Goal: Task Accomplishment & Management: Use online tool/utility

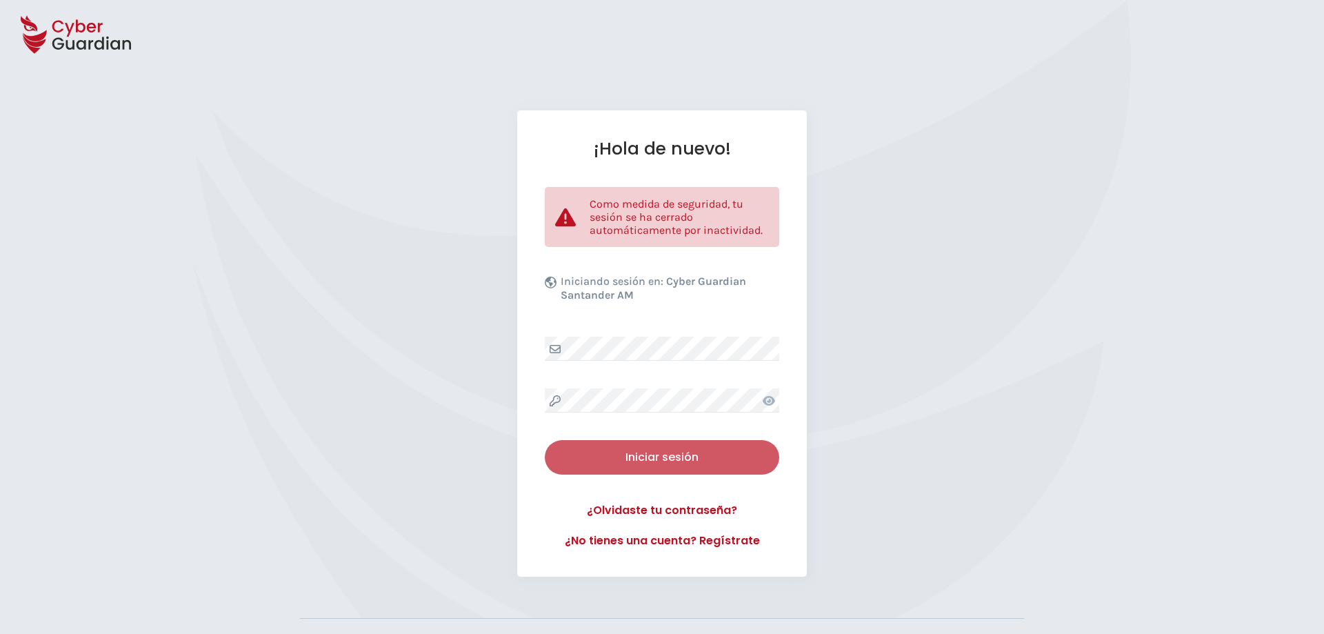
click at [700, 463] on div "Iniciar sesión" at bounding box center [662, 457] width 214 height 17
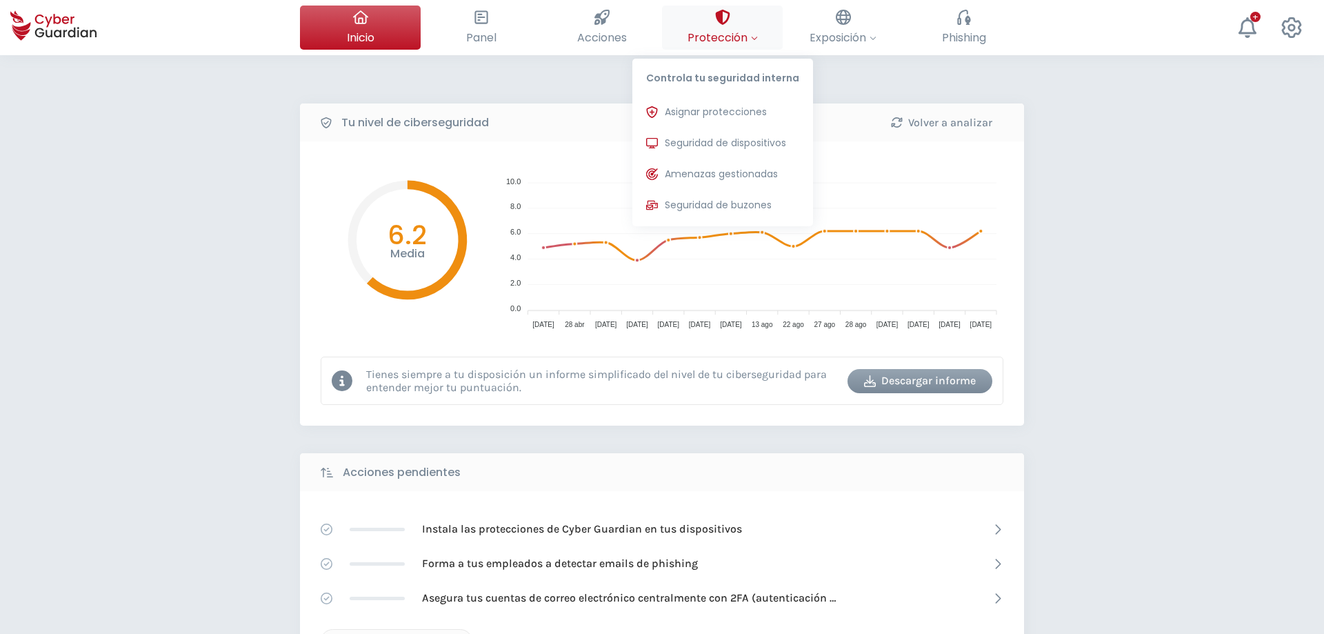
click at [733, 27] on button "Protección Controla tu seguridad interna Asignar protecciones Asigna las licenc…" at bounding box center [722, 28] width 121 height 44
click at [770, 151] on button "Seguridad de dispositivos Protecciones instaladas en los dispositivos de tu org…" at bounding box center [722, 144] width 181 height 28
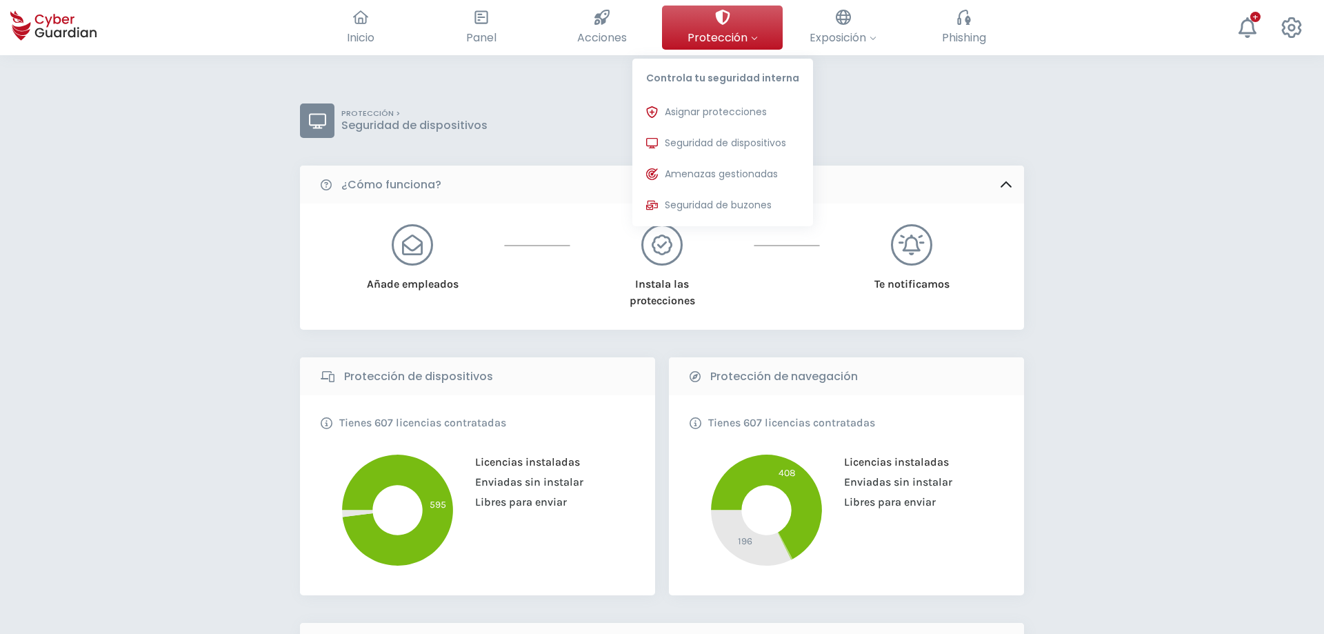
click at [728, 7] on div at bounding box center [722, 17] width 15 height 23
click at [747, 34] on span "Protección" at bounding box center [723, 37] width 70 height 17
click at [767, 115] on span "Asignar protecciones" at bounding box center [716, 112] width 102 height 14
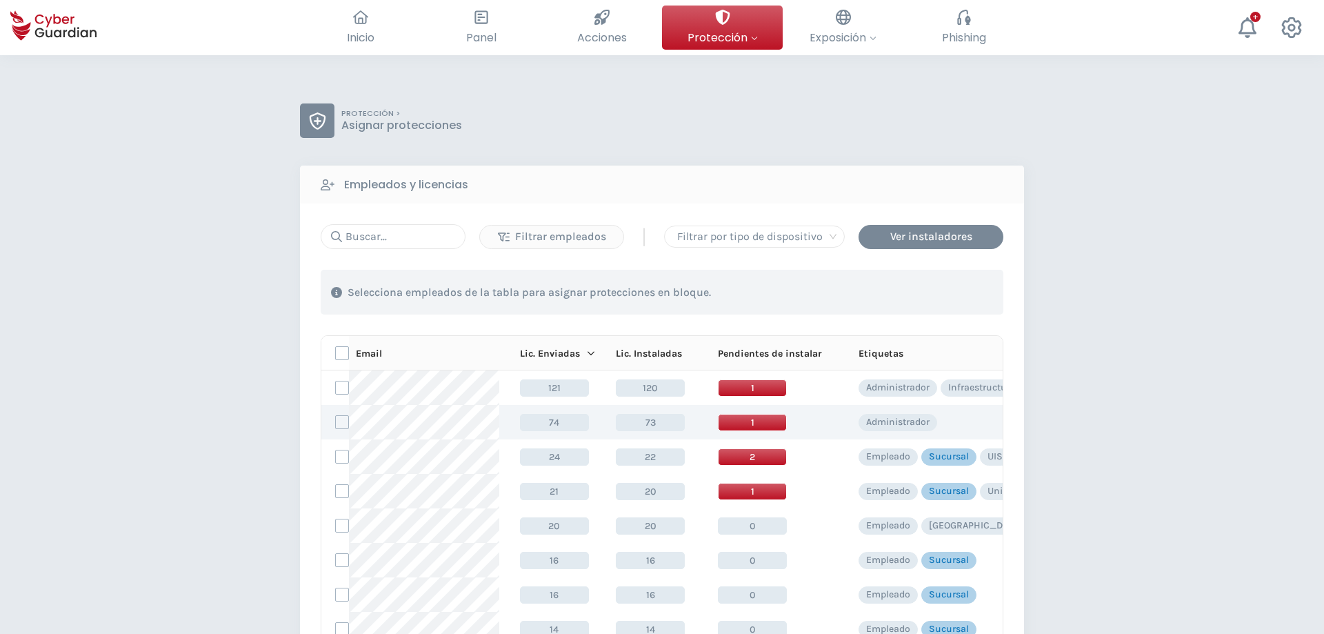
click at [954, 415] on div "Administrador" at bounding box center [1010, 422] width 303 height 17
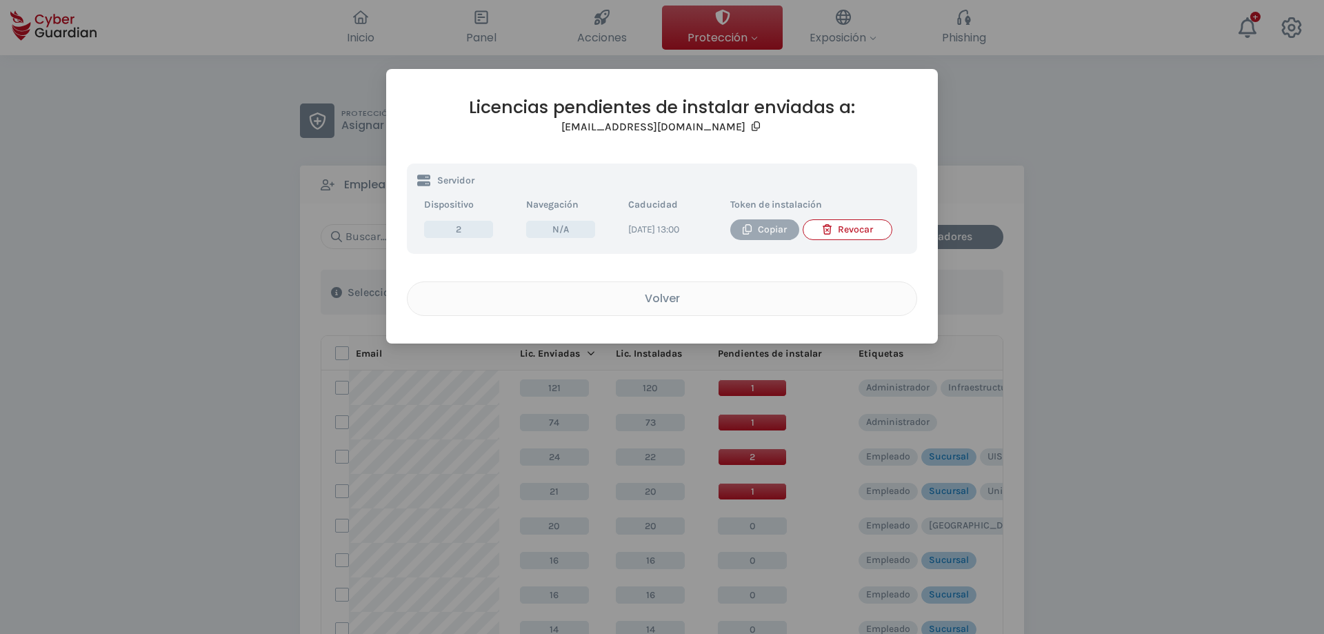
click at [772, 221] on button "Copiar" at bounding box center [764, 229] width 69 height 21
click at [790, 307] on div "Volver" at bounding box center [662, 298] width 488 height 17
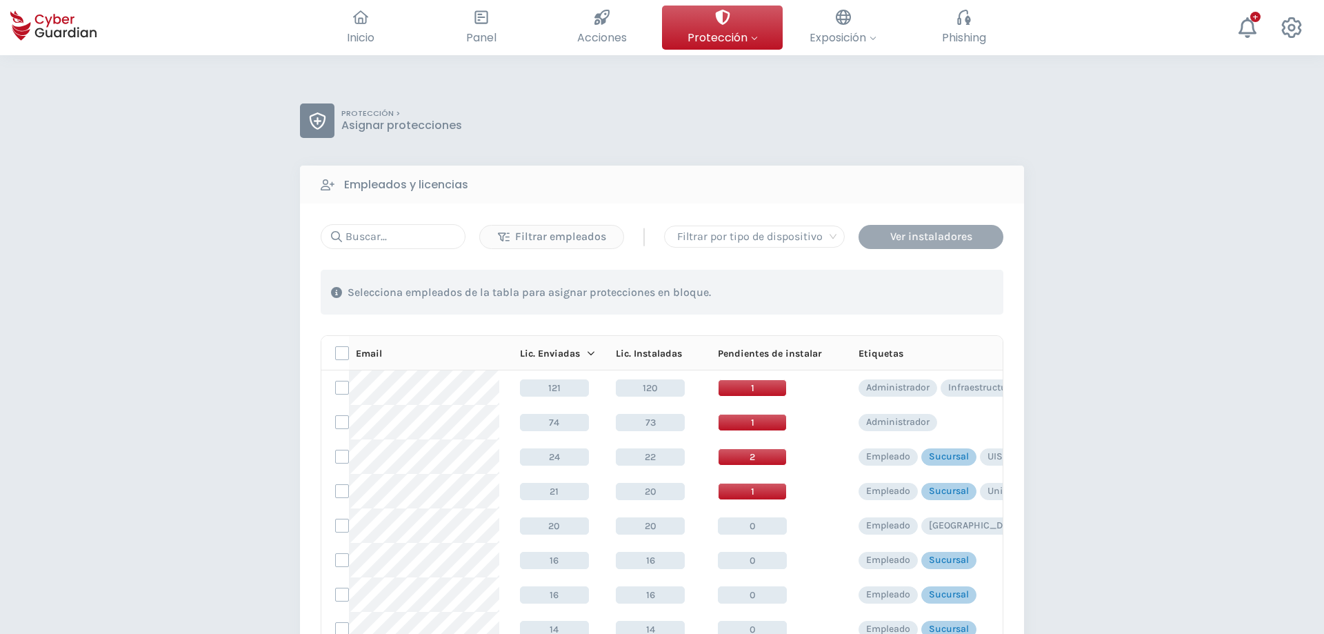
click at [894, 237] on div "Ver instaladores" at bounding box center [931, 236] width 124 height 17
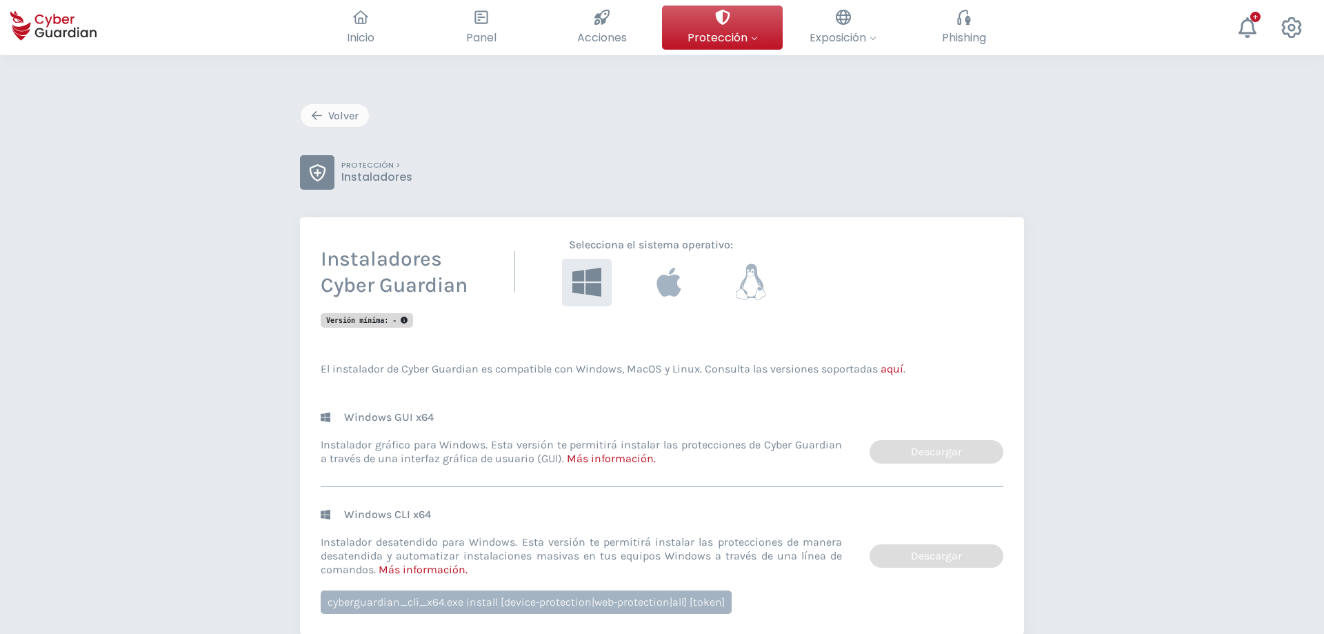
click at [743, 286] on icon at bounding box center [751, 282] width 30 height 37
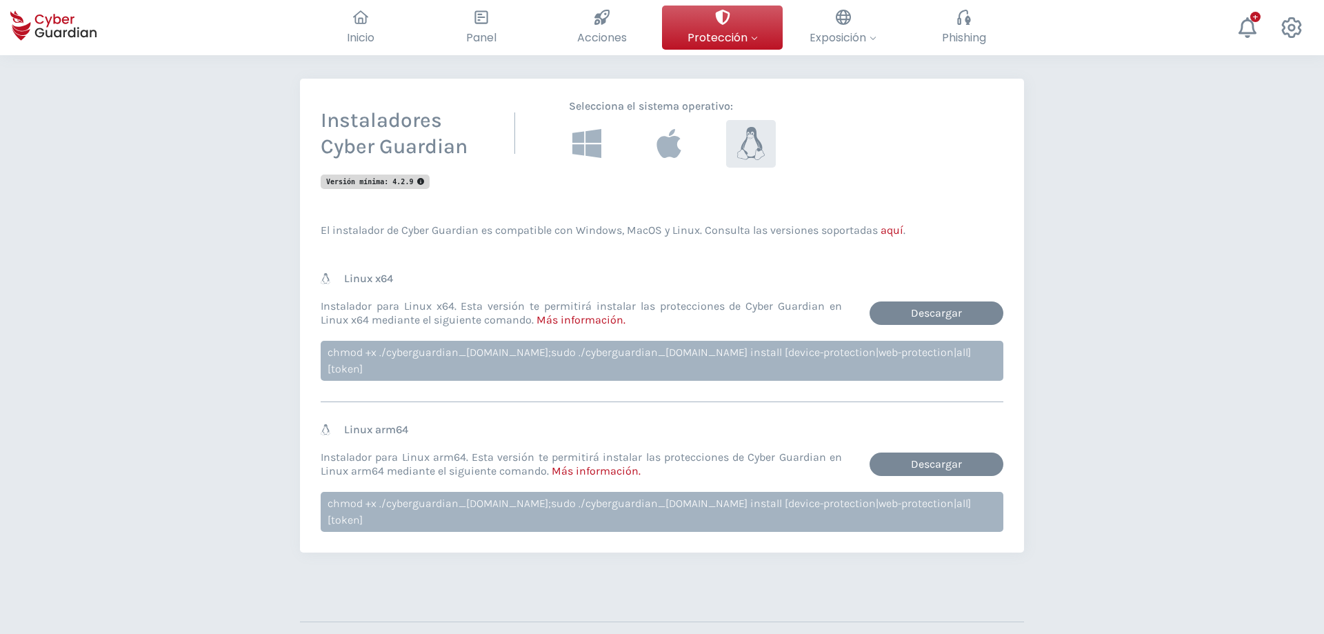
scroll to position [140, 0]
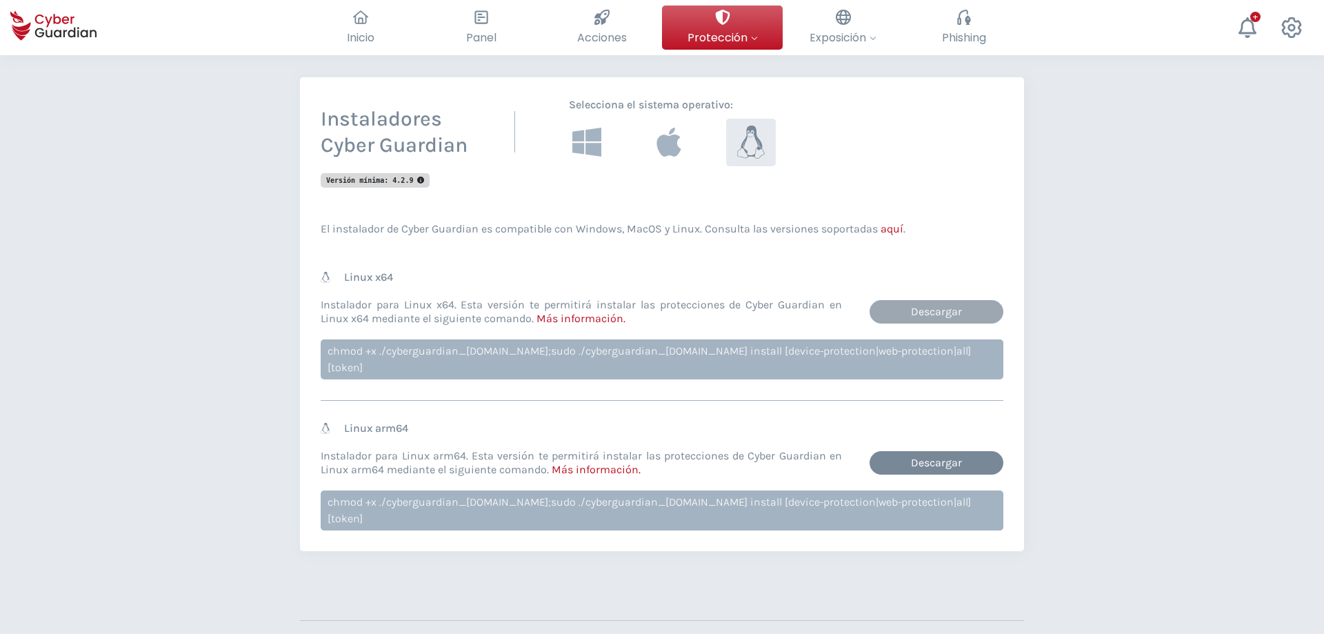
click at [946, 313] on link "Descargar" at bounding box center [937, 311] width 134 height 23
drag, startPoint x: 327, startPoint y: 351, endPoint x: 688, endPoint y: 353, distance: 360.7
click at [688, 353] on div "chmod +x ./cyberguardian_[DOMAIN_NAME];sudo ./cyberguardian_[DOMAIN_NAME] insta…" at bounding box center [662, 359] width 683 height 40
copy div "chmod +x ./cyberguardian_[DOMAIN_NAME];sudo ./cyberguardian_[DOMAIN_NAME] insta…"
click at [692, 345] on div "chmod +x ./cyberguardian_[DOMAIN_NAME];sudo ./cyberguardian_[DOMAIN_NAME] insta…" at bounding box center [662, 359] width 683 height 40
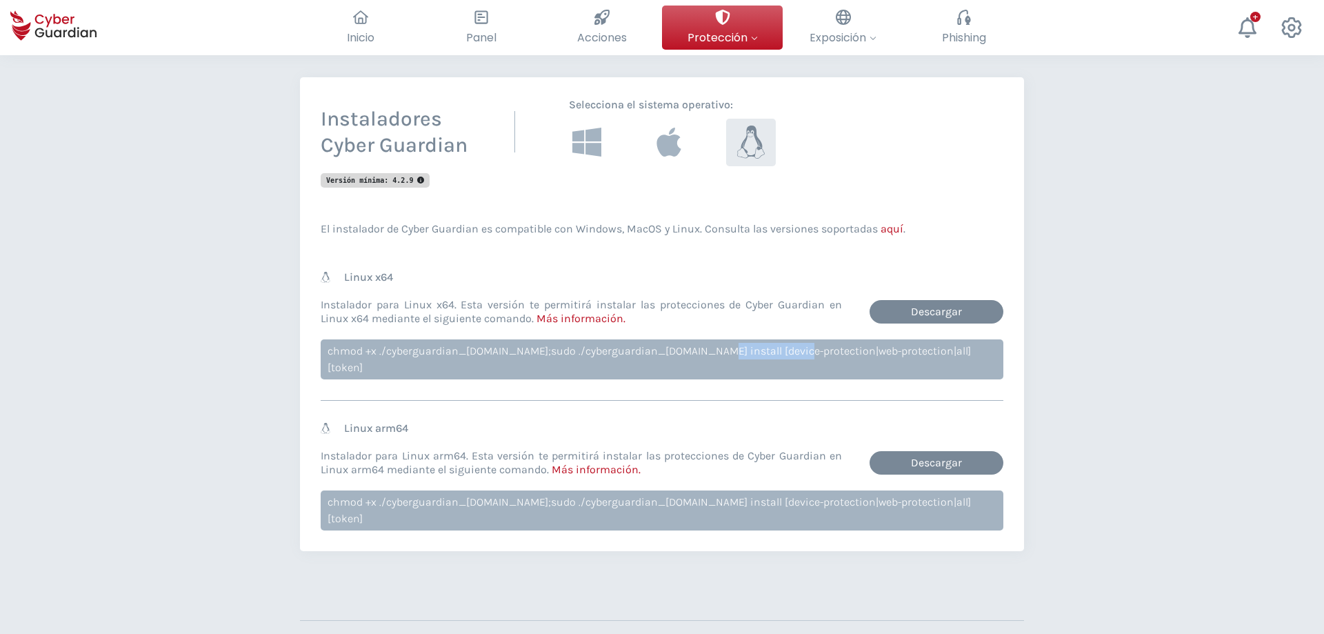
drag, startPoint x: 692, startPoint y: 350, endPoint x: 774, endPoint y: 346, distance: 82.2
click at [774, 346] on div "chmod +x ./cyberguardian_[DOMAIN_NAME];sudo ./cyberguardian_[DOMAIN_NAME] insta…" at bounding box center [662, 359] width 683 height 40
copy div "device-protection"
